Goal: Communication & Community: Answer question/provide support

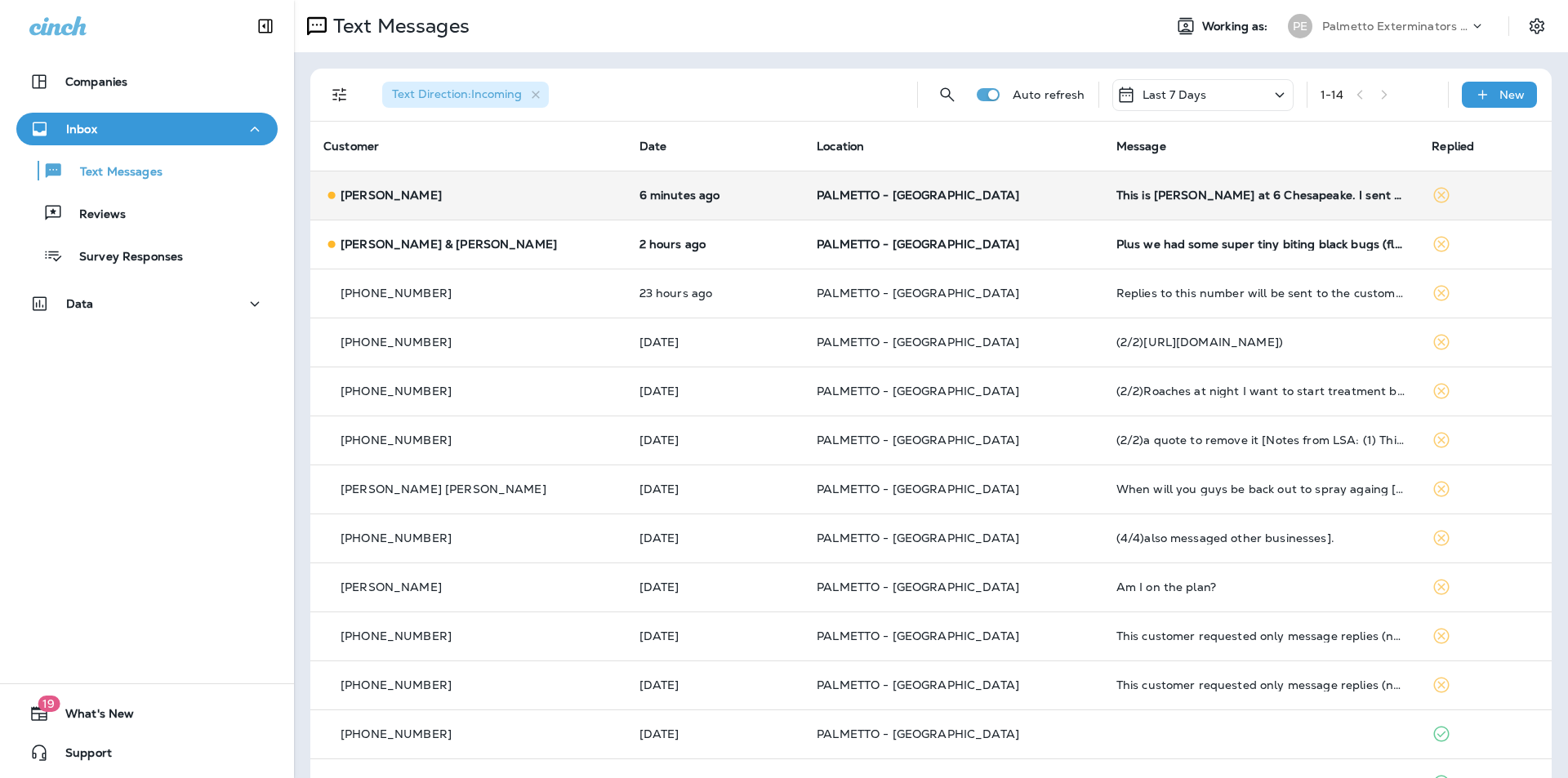
click at [936, 208] on td "PALMETTO - [GEOGRAPHIC_DATA]" at bounding box center [953, 194] width 299 height 49
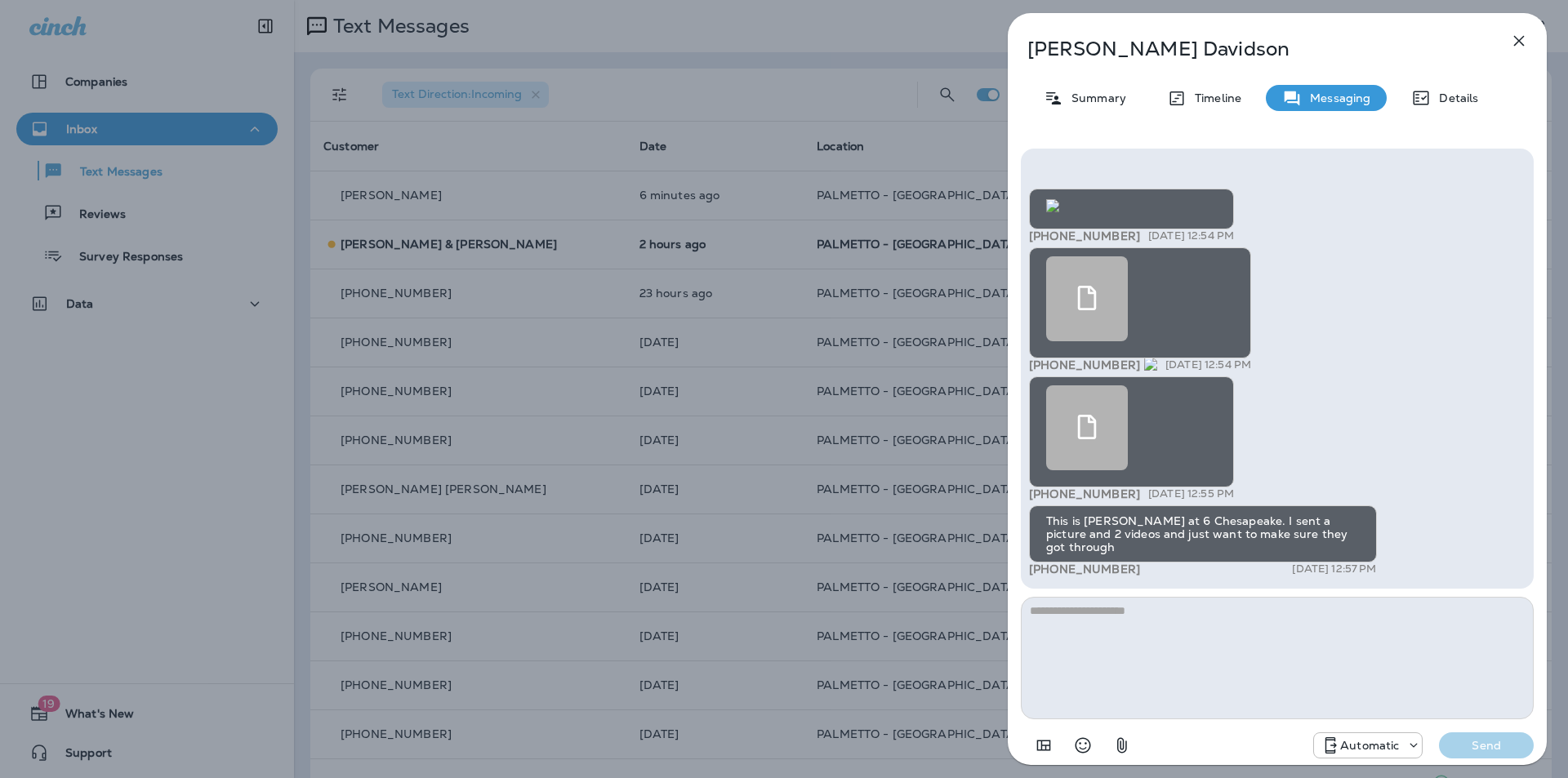
scroll to position [-354, 0]
click at [1059, 212] on img at bounding box center [1052, 206] width 13 height 13
click at [1112, 320] on div at bounding box center [1087, 298] width 81 height 85
click at [1082, 466] on div at bounding box center [1087, 428] width 81 height 85
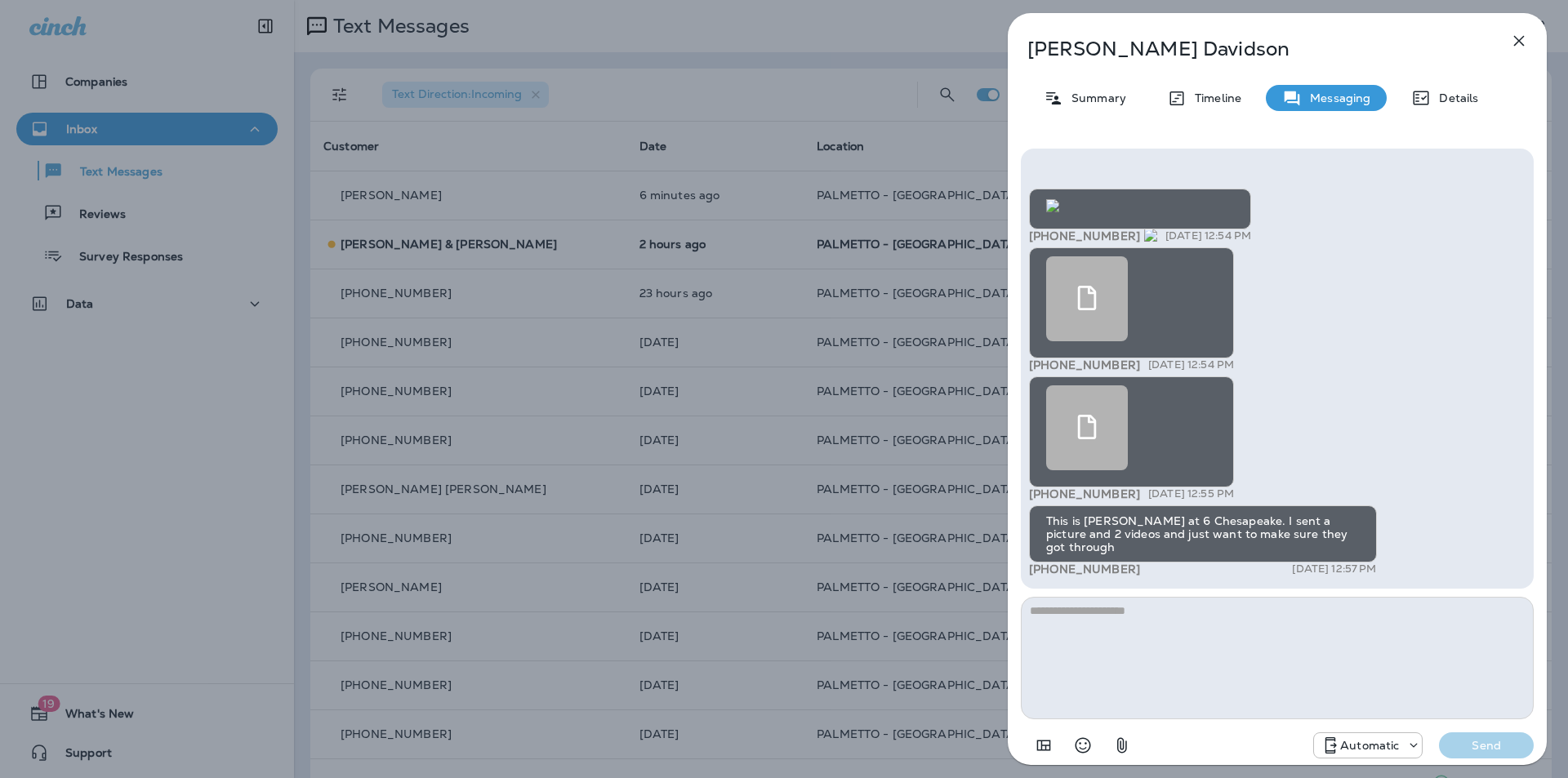
scroll to position [-354, 0]
click at [1059, 212] on img at bounding box center [1052, 206] width 13 height 13
click at [1516, 41] on icon "button" at bounding box center [1519, 41] width 19 height 19
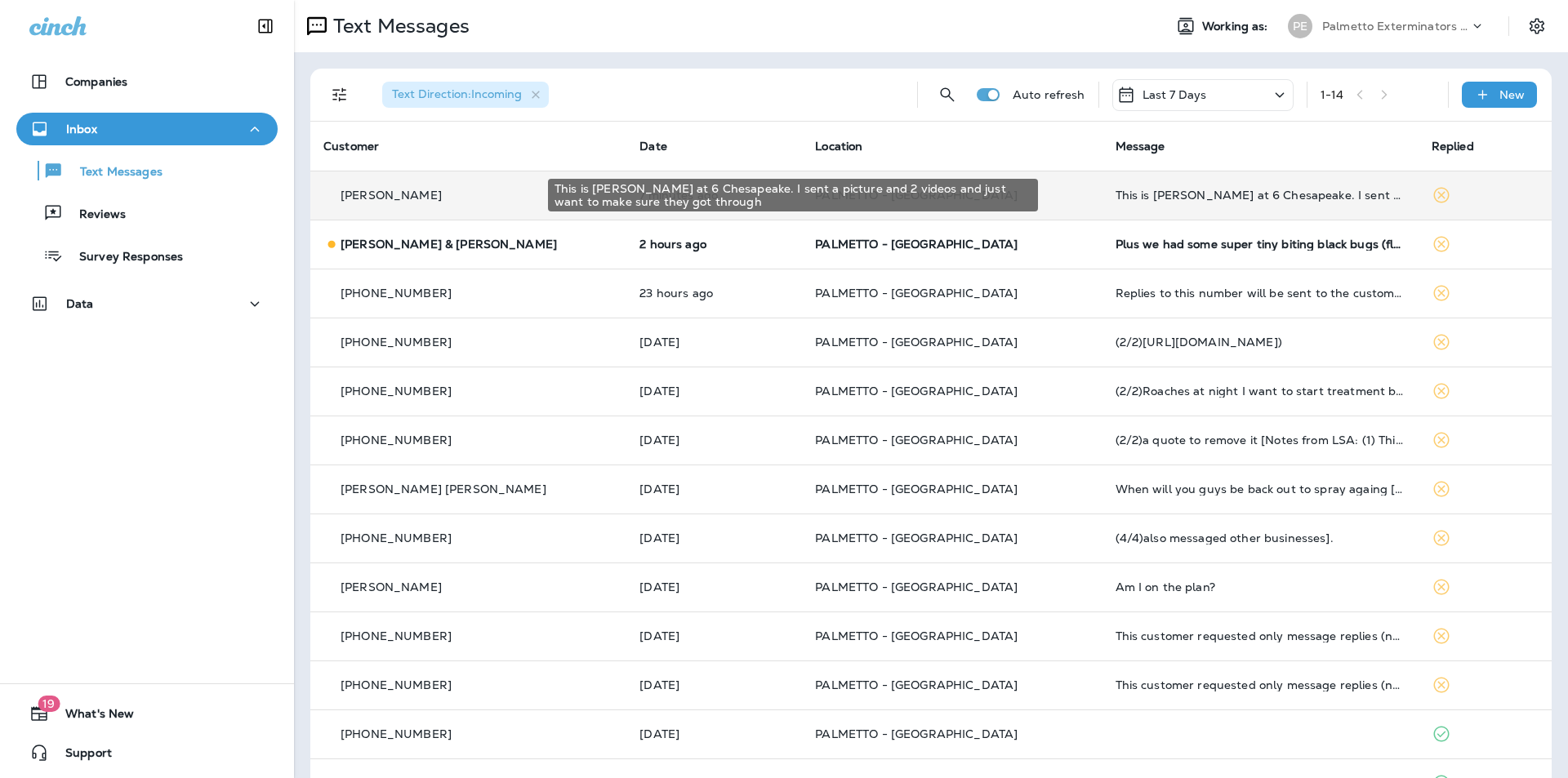
click at [1115, 192] on div "This is [PERSON_NAME] at 6 Chesapeake. I sent a picture and 2 videos and just w…" at bounding box center [1260, 195] width 290 height 13
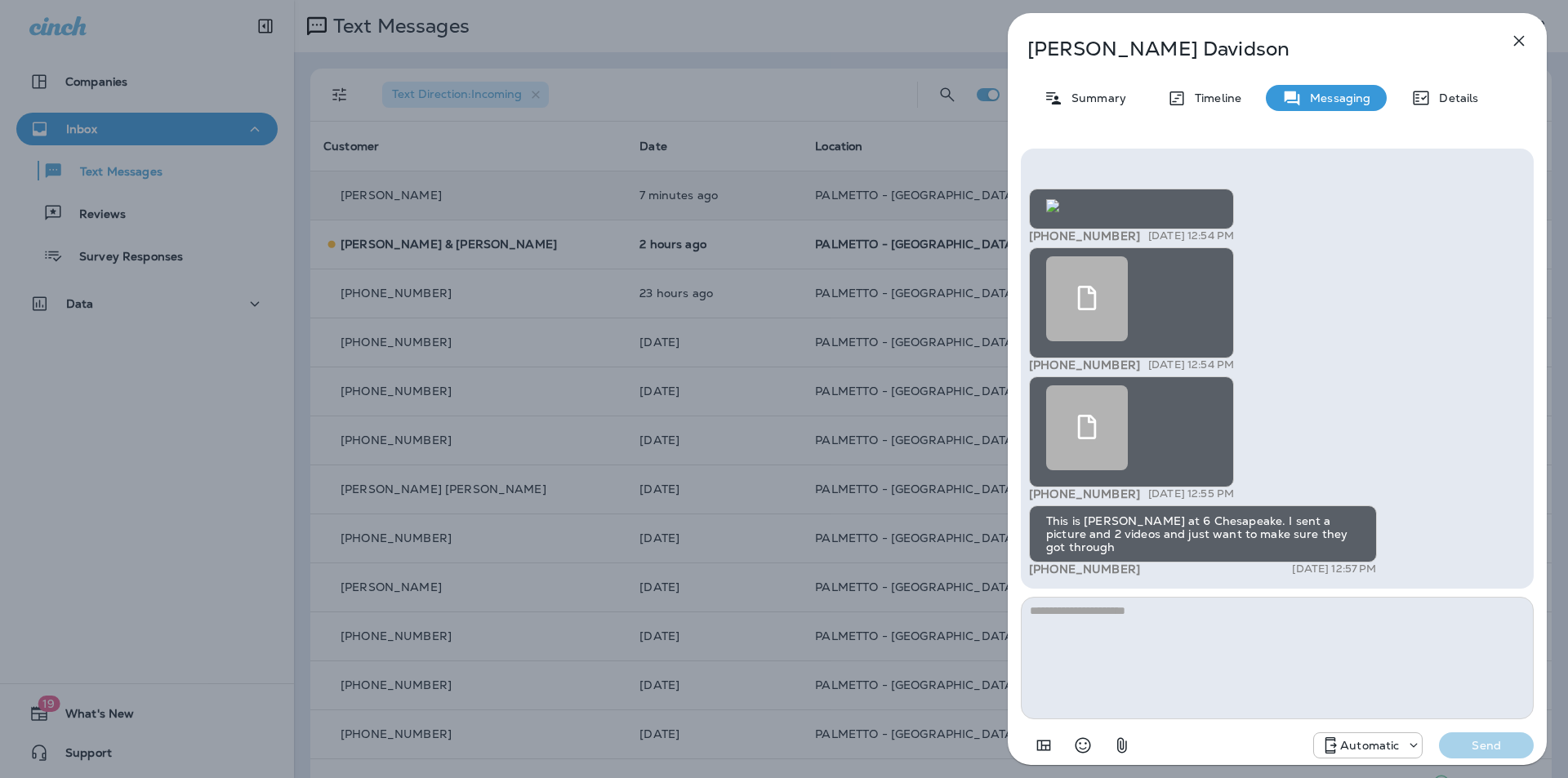
scroll to position [-354, 0]
click at [1059, 212] on img at bounding box center [1052, 206] width 13 height 13
